Goal: Find specific page/section: Find specific page/section

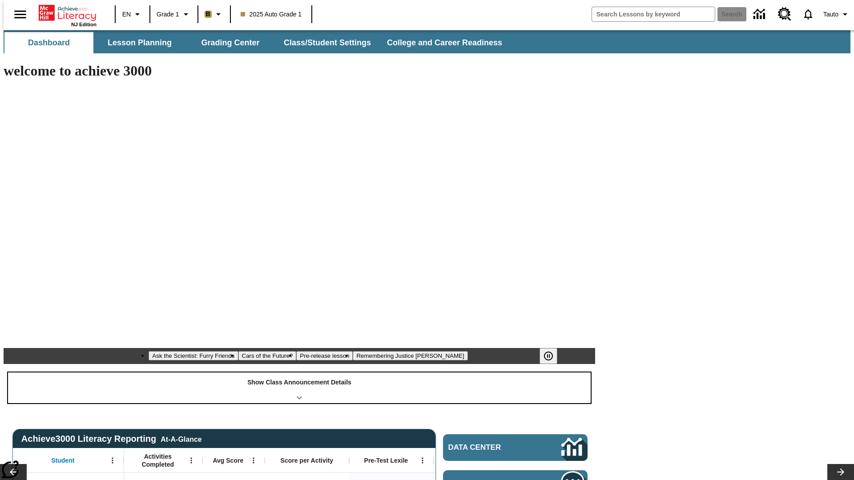
click at [299, 373] on div "Show Class Announcement Details" at bounding box center [299, 388] width 583 height 31
